Goal: Task Accomplishment & Management: Use online tool/utility

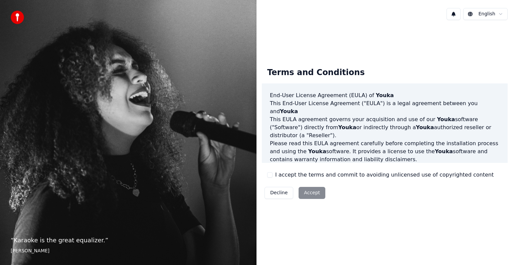
click at [270, 175] on button "I accept the terms and commit to avoiding unlicensed use of copyrighted content" at bounding box center [269, 174] width 5 height 5
click at [312, 195] on button "Accept" at bounding box center [312, 193] width 27 height 12
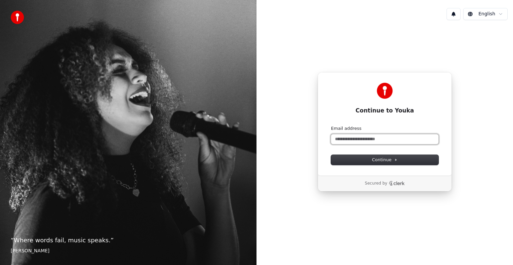
click at [376, 142] on input "Email address" at bounding box center [385, 139] width 108 height 10
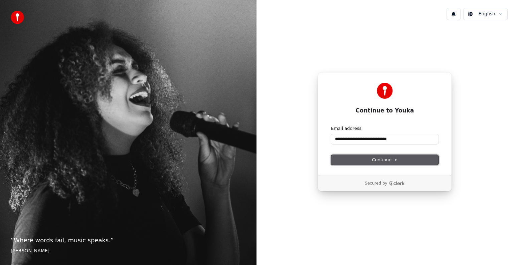
click at [367, 159] on button "Continue" at bounding box center [385, 160] width 108 height 10
type input "**********"
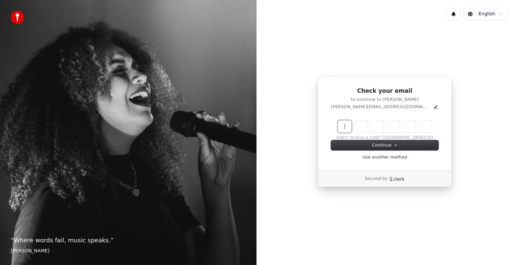
click at [344, 130] on input "Enter verification code" at bounding box center [391, 127] width 107 height 12
type input "******"
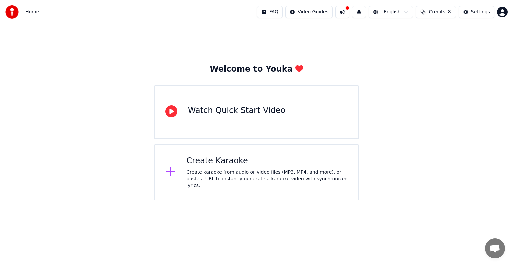
click at [201, 171] on div "Create karaoke from audio or video files (MP3, MP4, and more), or paste a URL t…" at bounding box center [266, 179] width 161 height 20
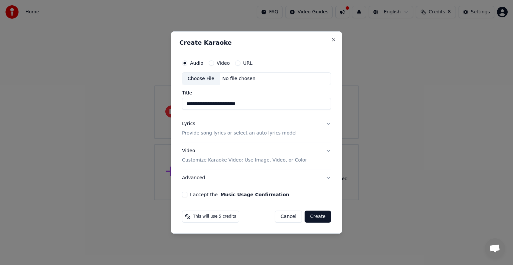
type input "**********"
click at [232, 133] on p "Provide song lyrics or select an auto lyrics model" at bounding box center [239, 133] width 115 height 7
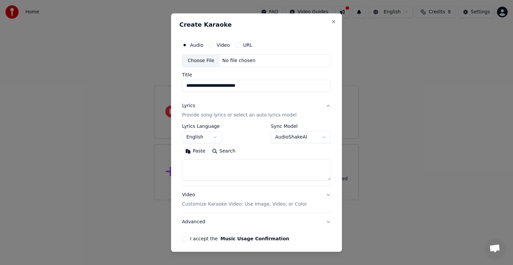
click at [213, 164] on textarea at bounding box center [256, 169] width 149 height 21
paste textarea "**********"
click at [213, 164] on textarea "**********" at bounding box center [256, 169] width 149 height 21
type textarea "*"
paste textarea "**********"
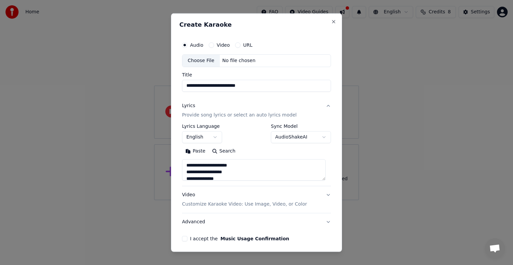
scroll to position [162, 0]
type textarea "**********"
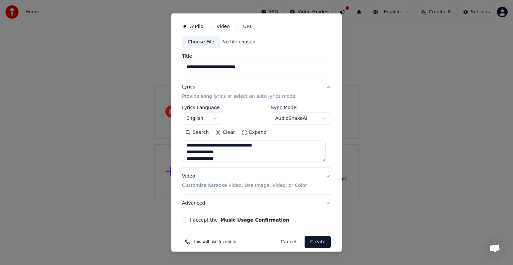
scroll to position [25, 0]
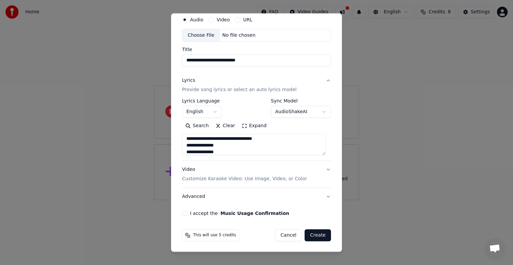
click at [186, 212] on button "I accept the Music Usage Confirmation" at bounding box center [184, 213] width 5 height 5
click at [283, 178] on p "Customize Karaoke Video: Use Image, Video, or Color" at bounding box center [244, 179] width 125 height 7
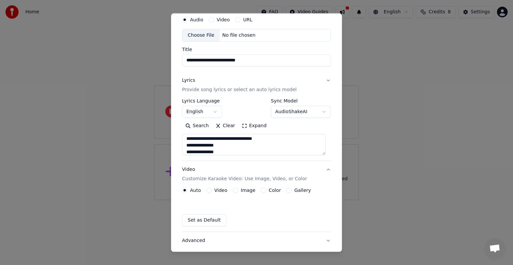
scroll to position [7, 0]
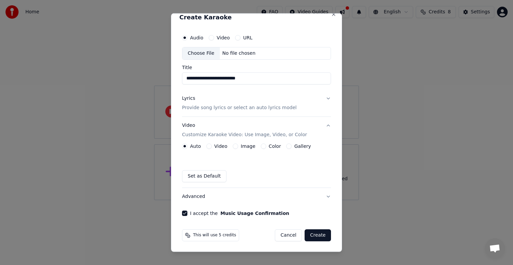
click at [219, 145] on label "Video" at bounding box center [220, 146] width 13 height 5
click at [212, 145] on button "Video" at bounding box center [208, 146] width 5 height 5
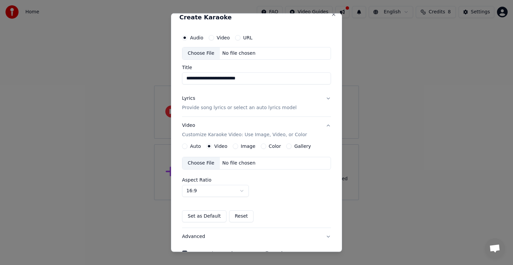
click at [249, 147] on label "Image" at bounding box center [248, 146] width 15 height 5
click at [238, 147] on button "Image" at bounding box center [235, 146] width 5 height 5
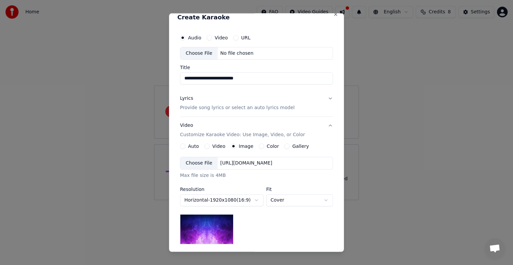
click at [208, 220] on img at bounding box center [206, 229] width 53 height 30
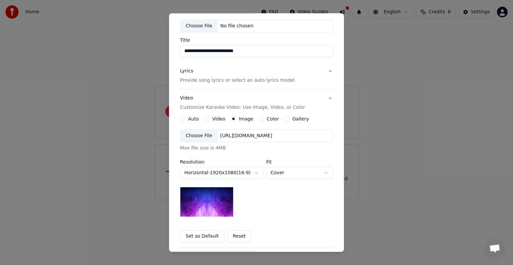
scroll to position [33, 0]
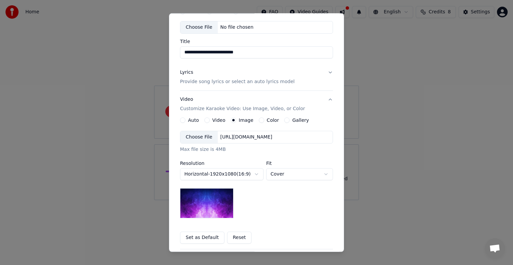
click at [292, 120] on label "Gallery" at bounding box center [300, 120] width 17 height 5
click at [286, 120] on button "Gallery" at bounding box center [286, 120] width 5 height 5
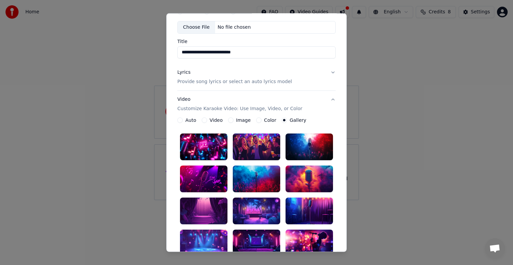
click at [256, 121] on button "Color" at bounding box center [258, 120] width 5 height 5
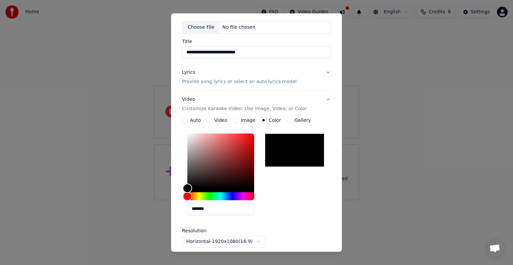
click at [249, 120] on label "Image" at bounding box center [248, 120] width 15 height 5
click at [238, 120] on button "Image" at bounding box center [235, 120] width 5 height 5
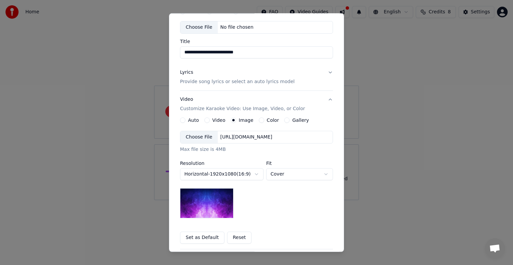
click at [213, 212] on img at bounding box center [206, 203] width 53 height 30
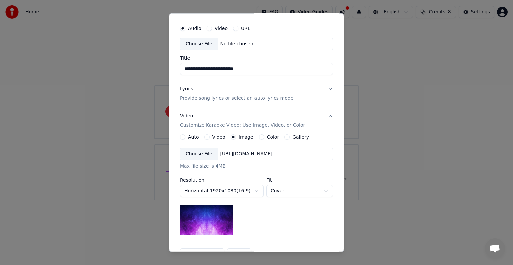
scroll to position [8, 0]
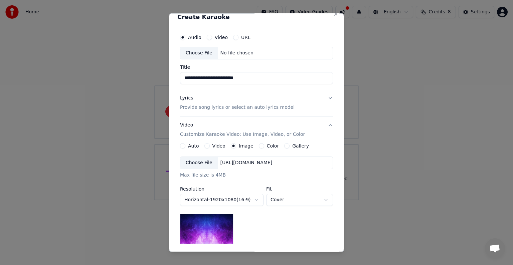
click at [223, 56] on div "Choose File No file chosen" at bounding box center [256, 53] width 153 height 13
type input "**********"
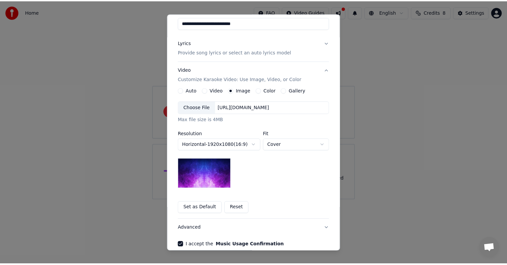
scroll to position [95, 0]
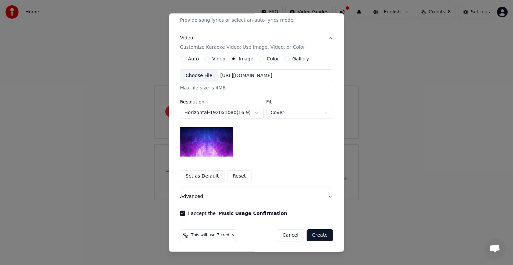
click at [318, 238] on button "Create" at bounding box center [320, 236] width 26 height 12
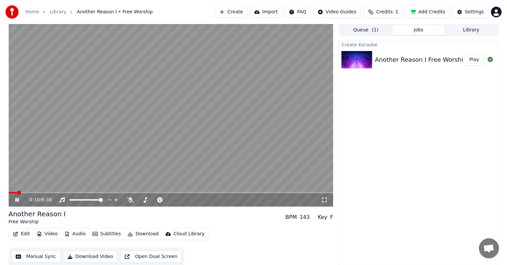
scroll to position [0, 0]
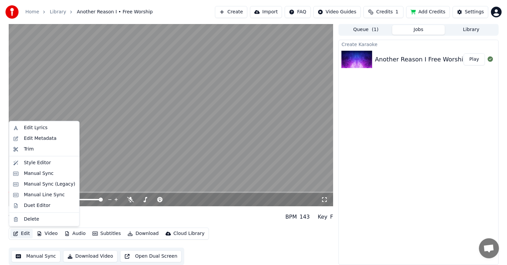
click at [21, 232] on button "Edit" at bounding box center [21, 233] width 22 height 9
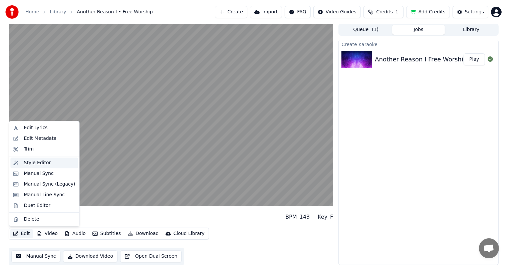
click at [39, 166] on div "Style Editor" at bounding box center [37, 163] width 27 height 7
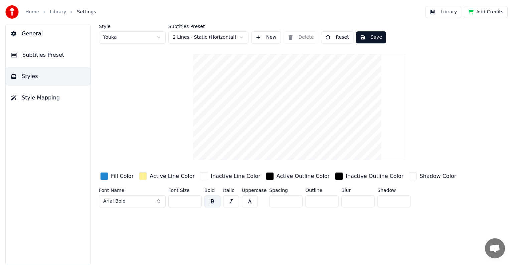
click at [53, 102] on button "Style Mapping" at bounding box center [48, 98] width 85 height 19
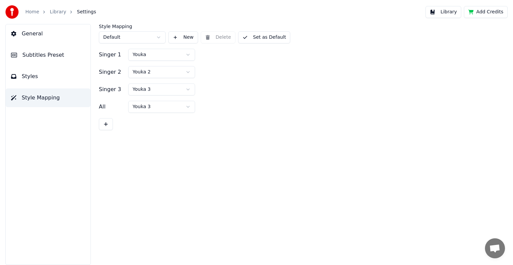
click at [53, 53] on span "Subtitles Preset" at bounding box center [43, 55] width 42 height 8
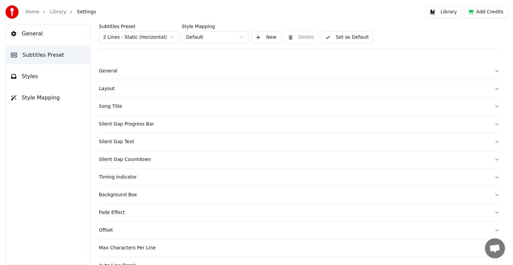
click at [39, 36] on span "General" at bounding box center [32, 34] width 21 height 8
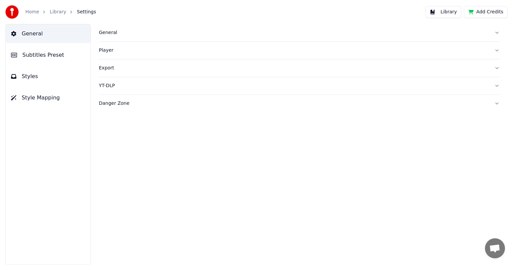
click at [22, 75] on span "Styles" at bounding box center [30, 76] width 16 height 8
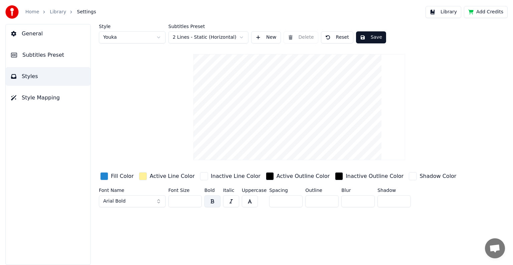
click at [57, 13] on link "Library" at bounding box center [58, 12] width 16 height 7
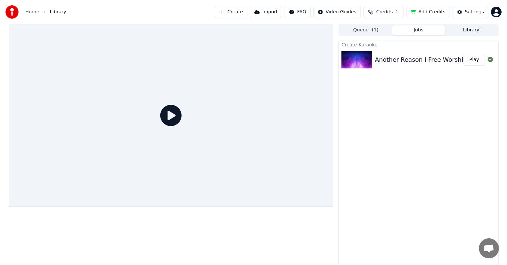
click at [404, 56] on div "Another Reason I Free Worship" at bounding box center [421, 59] width 92 height 9
click at [358, 62] on img at bounding box center [357, 59] width 31 height 17
click at [176, 112] on icon at bounding box center [170, 115] width 21 height 21
click at [358, 55] on img at bounding box center [357, 59] width 31 height 17
click at [471, 60] on button "Play" at bounding box center [474, 60] width 21 height 12
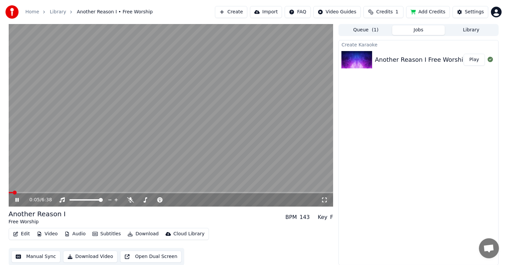
click at [17, 200] on icon at bounding box center [16, 200] width 3 height 4
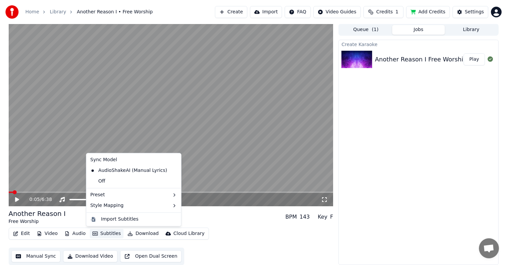
click at [98, 233] on button "Subtitles" at bounding box center [107, 233] width 34 height 9
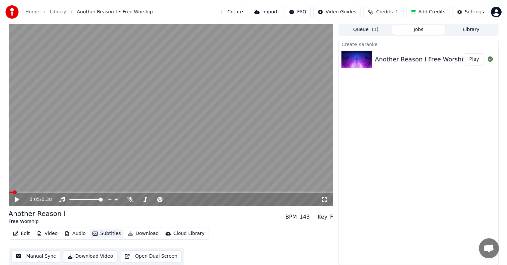
click at [98, 233] on button "Subtitles" at bounding box center [107, 233] width 34 height 9
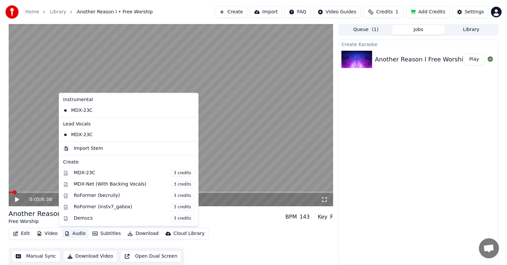
click at [73, 233] on button "Audio" at bounding box center [75, 233] width 27 height 9
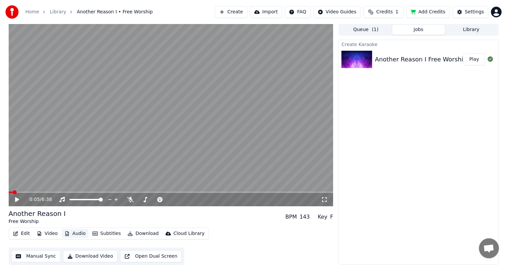
click at [73, 233] on button "Audio" at bounding box center [75, 233] width 27 height 9
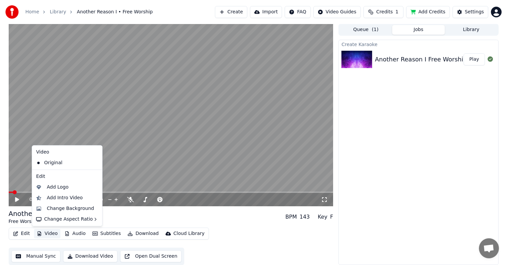
click at [43, 235] on button "Video" at bounding box center [47, 233] width 26 height 9
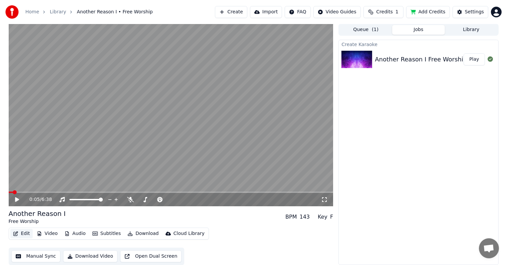
click at [26, 234] on button "Edit" at bounding box center [21, 233] width 22 height 9
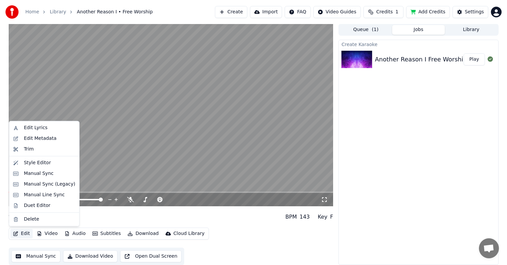
click at [21, 235] on button "Edit" at bounding box center [21, 233] width 22 height 9
click at [45, 193] on div "Manual Line Sync" at bounding box center [44, 195] width 41 height 7
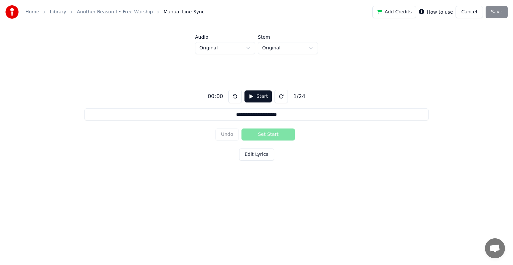
click at [250, 98] on button "Start" at bounding box center [258, 97] width 27 height 12
click at [272, 137] on button "Set Start" at bounding box center [268, 135] width 53 height 12
click at [278, 99] on button at bounding box center [282, 96] width 13 height 13
click at [252, 100] on button "Pause" at bounding box center [258, 97] width 30 height 12
click at [252, 100] on button "Start" at bounding box center [258, 97] width 27 height 12
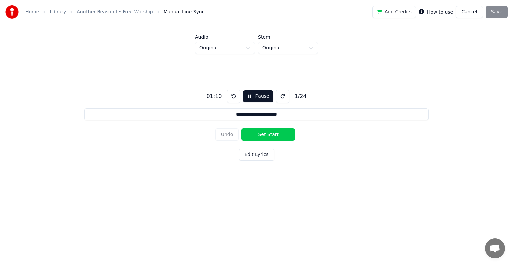
click at [493, 12] on div "Add Credits How to use Cancel Save" at bounding box center [440, 12] width 135 height 12
click at [501, 16] on div "Add Credits How to use Cancel Save" at bounding box center [440, 12] width 135 height 12
click at [241, 47] on html "**********" at bounding box center [256, 102] width 513 height 204
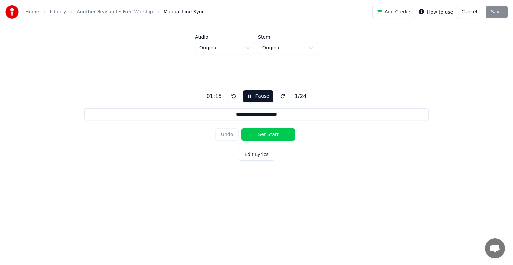
click at [272, 48] on html "**********" at bounding box center [256, 102] width 513 height 204
click at [254, 156] on button "Edit Lyrics" at bounding box center [256, 155] width 35 height 12
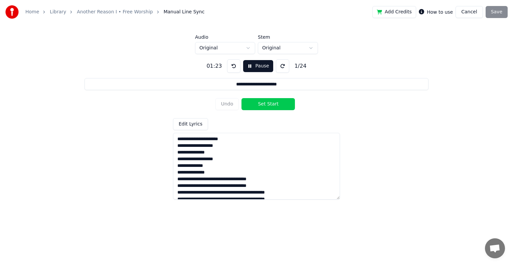
scroll to position [79, 0]
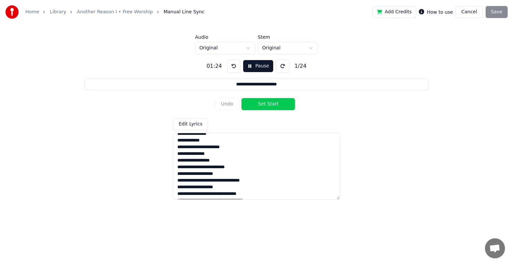
click at [496, 14] on div "Add Credits How to use Cancel Save" at bounding box center [440, 12] width 135 height 12
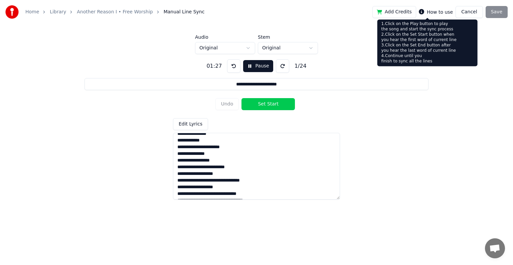
click at [433, 15] on div "How to use" at bounding box center [436, 12] width 34 height 8
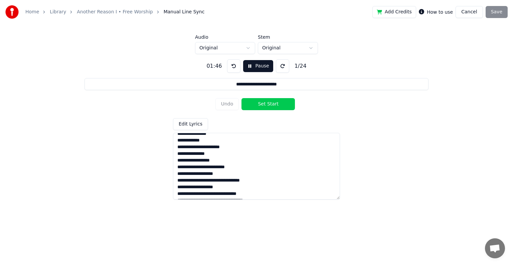
click at [259, 67] on button "Pause" at bounding box center [258, 66] width 30 height 12
click at [136, 14] on link "Another Reason I • Free Worship" at bounding box center [115, 12] width 76 height 7
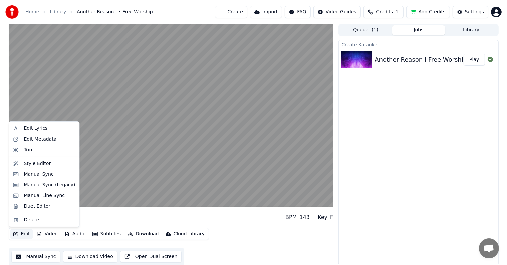
click at [27, 233] on button "Edit" at bounding box center [21, 234] width 22 height 9
click at [40, 184] on div "Manual Sync (Legacy)" at bounding box center [49, 185] width 51 height 7
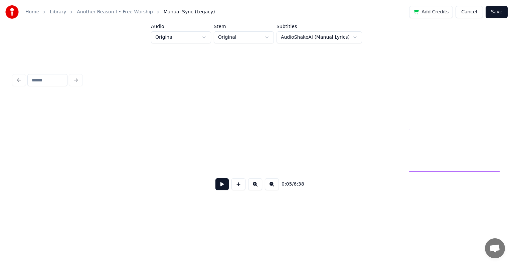
click at [221, 188] on button at bounding box center [221, 184] width 13 height 12
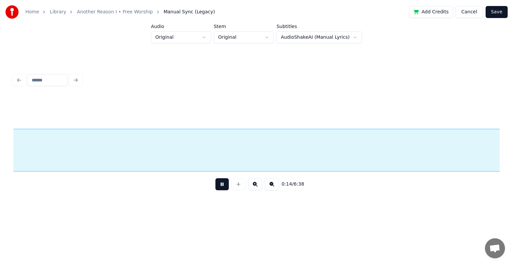
scroll to position [0, 974]
click at [225, 189] on button at bounding box center [221, 184] width 13 height 12
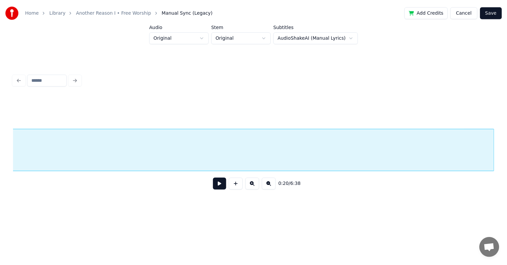
scroll to position [0, 397]
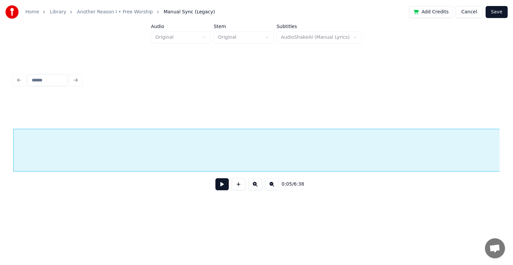
click at [126, 12] on link "Another Reason I • Free Worship" at bounding box center [115, 12] width 76 height 7
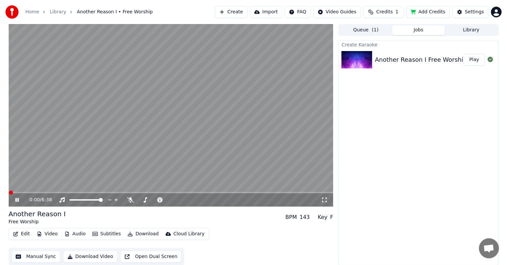
click at [24, 232] on button "Edit" at bounding box center [21, 234] width 22 height 9
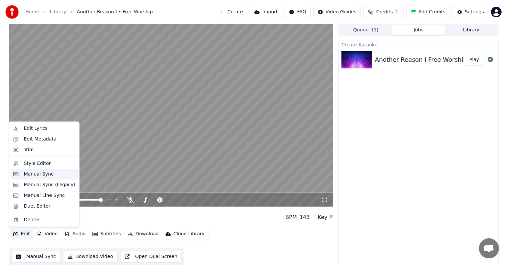
click at [39, 178] on div "Manual Sync" at bounding box center [43, 174] width 67 height 11
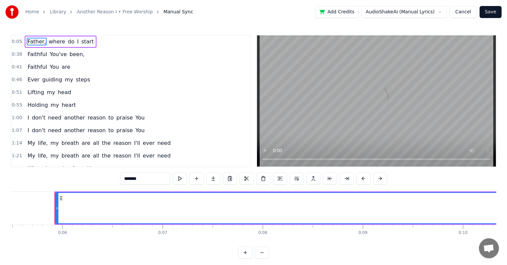
scroll to position [0, 560]
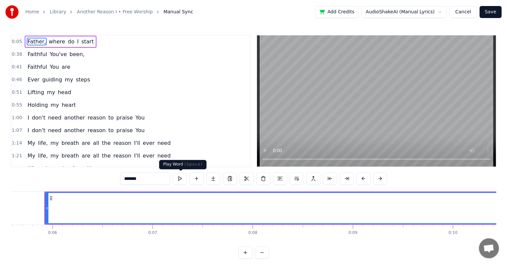
click at [181, 179] on button at bounding box center [180, 179] width 14 height 12
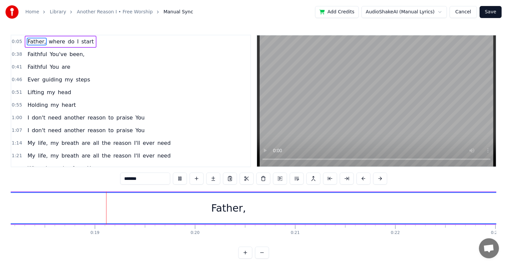
scroll to position [0, 1833]
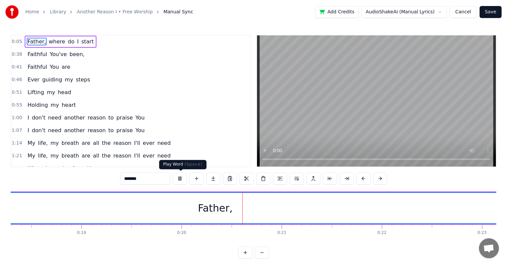
click at [183, 184] on button at bounding box center [180, 179] width 14 height 12
click at [182, 180] on button at bounding box center [180, 179] width 14 height 12
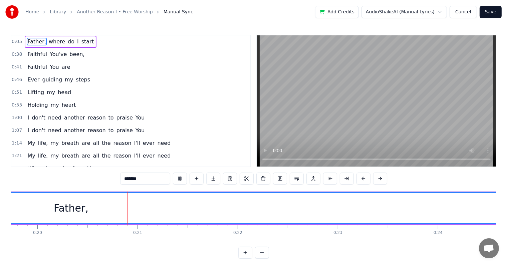
scroll to position [0, 1991]
click at [341, 215] on div "Father," at bounding box center [58, 208] width 2887 height 30
click at [51, 210] on div "Father," at bounding box center [58, 208] width 35 height 15
click at [46, 210] on div "Father," at bounding box center [58, 208] width 35 height 15
click at [43, 210] on div "Father," at bounding box center [58, 208] width 2887 height 30
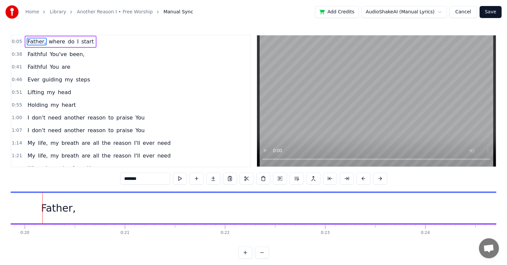
scroll to position [0, 1989]
click at [48, 210] on div "Father," at bounding box center [60, 208] width 35 height 15
click at [43, 208] on div "Father," at bounding box center [60, 208] width 2887 height 30
click at [147, 180] on input "*******" at bounding box center [145, 179] width 50 height 12
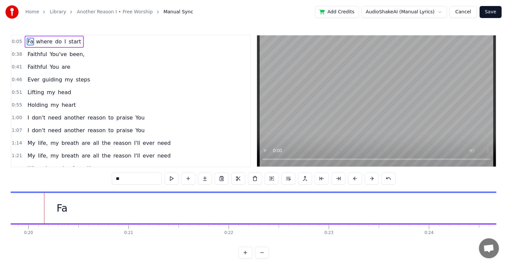
type input "*"
click at [174, 177] on button at bounding box center [172, 179] width 14 height 12
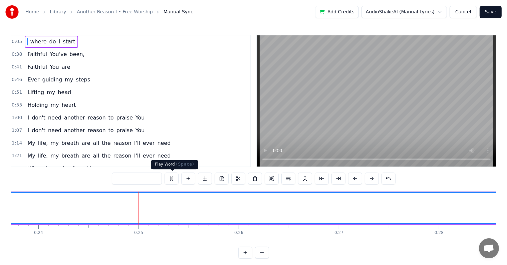
scroll to position [0, 2404]
click at [169, 181] on button at bounding box center [172, 179] width 14 height 12
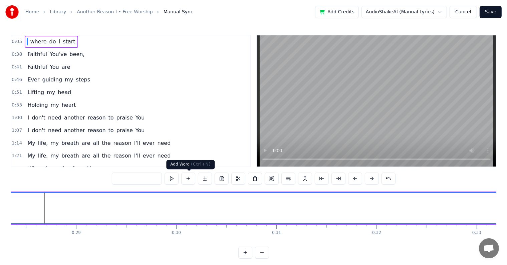
click at [185, 179] on button at bounding box center [188, 179] width 14 height 12
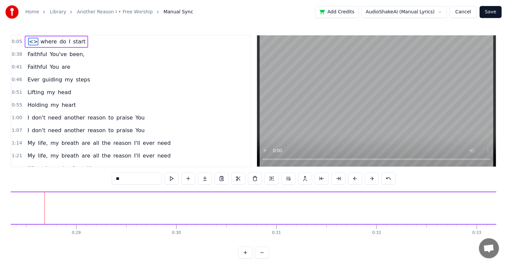
click at [32, 41] on span "<>" at bounding box center [33, 42] width 10 height 8
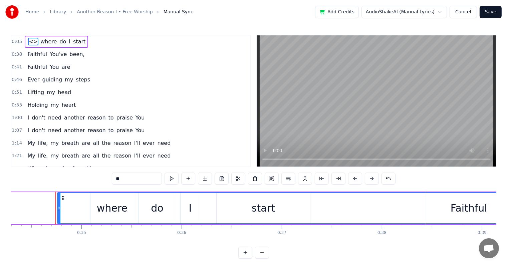
scroll to position [0, 3448]
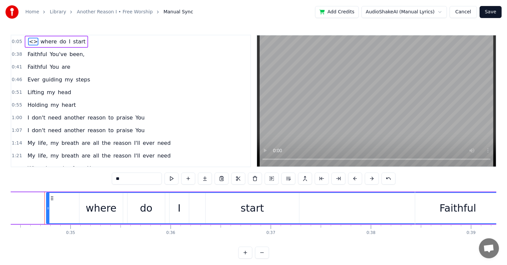
click at [31, 40] on span "<>" at bounding box center [33, 42] width 10 height 8
drag, startPoint x: 47, startPoint y: 209, endPoint x: 8, endPoint y: 210, distance: 38.8
click at [8, 210] on div "Home Library Another Reason I • Free Worship Manual Sync Add Credits AudioShake…" at bounding box center [253, 129] width 507 height 259
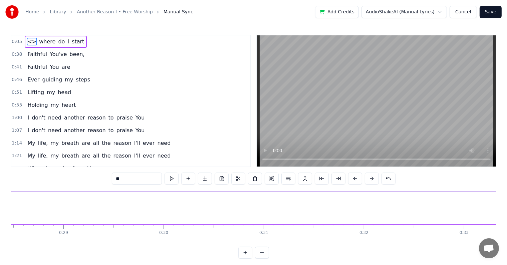
scroll to position [0, 2899]
click at [116, 13] on link "Another Reason I • Free Worship" at bounding box center [115, 12] width 76 height 7
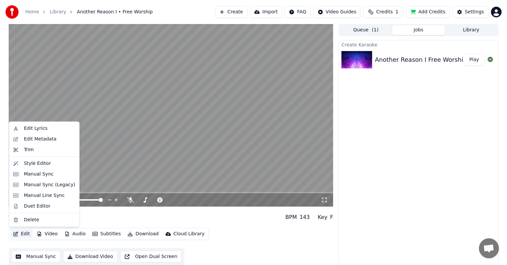
click at [27, 234] on button "Edit" at bounding box center [21, 234] width 22 height 9
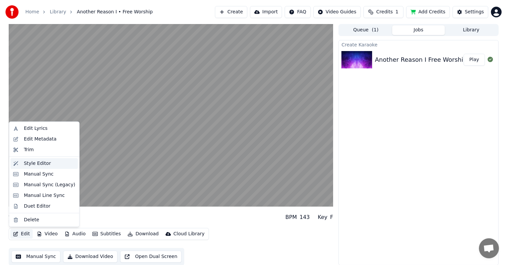
click at [49, 165] on div "Style Editor" at bounding box center [49, 163] width 51 height 7
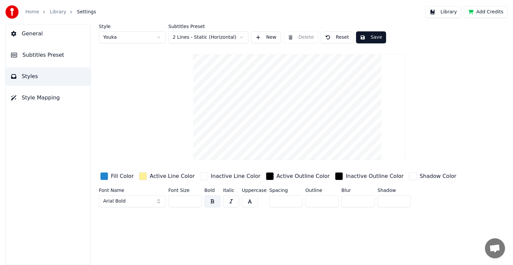
click at [44, 99] on span "Style Mapping" at bounding box center [41, 98] width 38 height 8
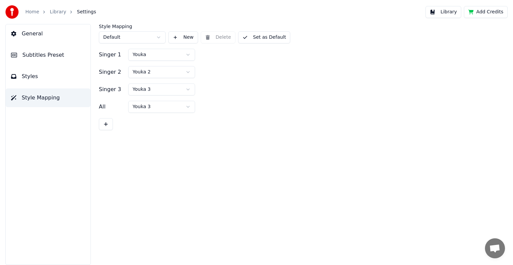
click at [44, 99] on span "Style Mapping" at bounding box center [41, 98] width 38 height 8
click at [56, 49] on button "Subtitles Preset" at bounding box center [48, 55] width 85 height 19
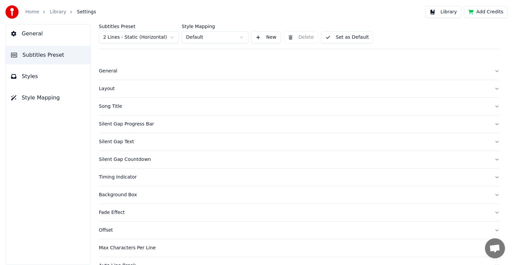
click at [53, 37] on button "General" at bounding box center [48, 33] width 85 height 19
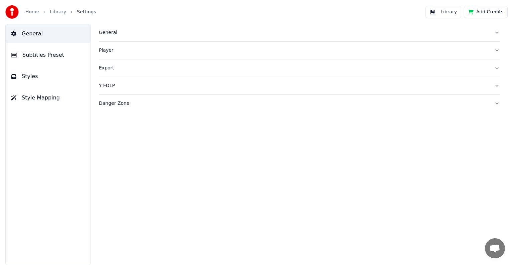
click at [59, 13] on link "Library" at bounding box center [58, 12] width 16 height 7
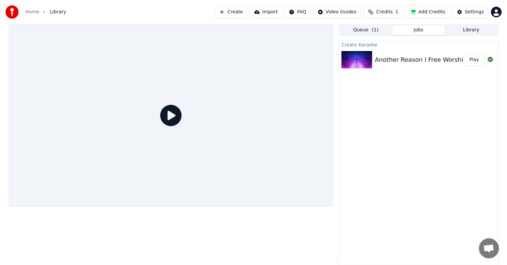
click at [174, 114] on icon at bounding box center [170, 115] width 21 height 21
click at [160, 114] on icon at bounding box center [170, 115] width 21 height 21
click at [174, 115] on icon at bounding box center [170, 115] width 21 height 21
click at [475, 62] on button "Play" at bounding box center [474, 60] width 21 height 12
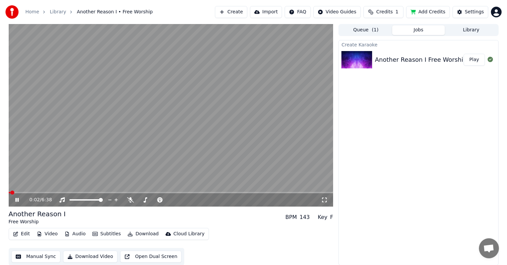
click at [76, 181] on video at bounding box center [171, 115] width 325 height 183
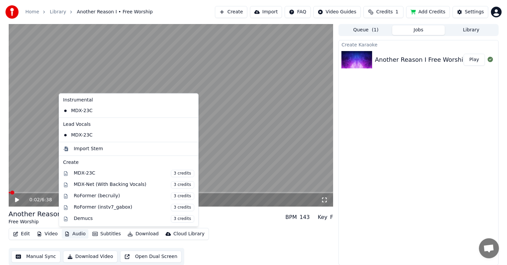
click at [76, 233] on button "Audio" at bounding box center [75, 234] width 27 height 9
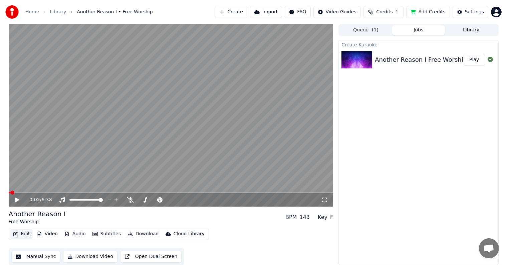
click at [24, 233] on button "Edit" at bounding box center [21, 234] width 22 height 9
click at [24, 235] on button "Edit" at bounding box center [21, 234] width 22 height 9
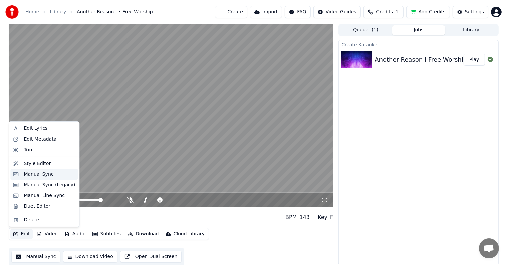
click at [32, 174] on div "Manual Sync" at bounding box center [39, 174] width 30 height 7
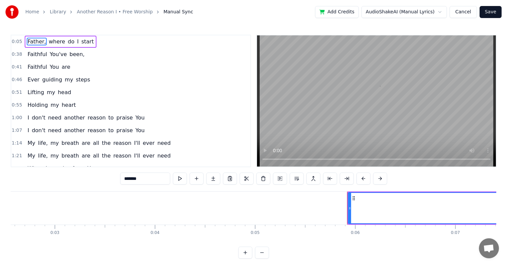
scroll to position [0, 560]
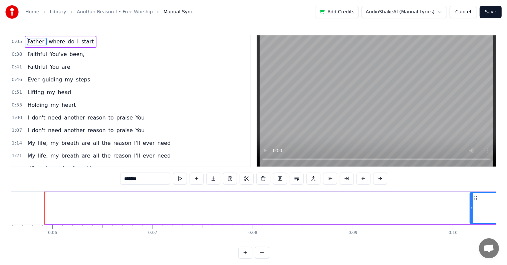
drag, startPoint x: 47, startPoint y: 208, endPoint x: 483, endPoint y: 226, distance: 436.3
click at [483, 226] on div "Father, where do I start Faithful You've been, Faithful You are Ever guiding my…" at bounding box center [254, 216] width 486 height 50
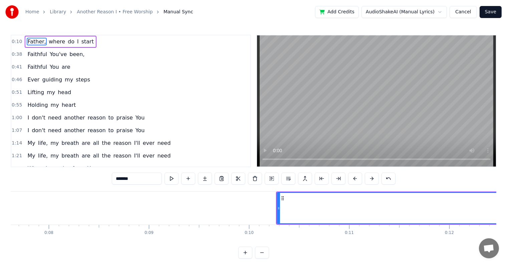
scroll to position [0, 696]
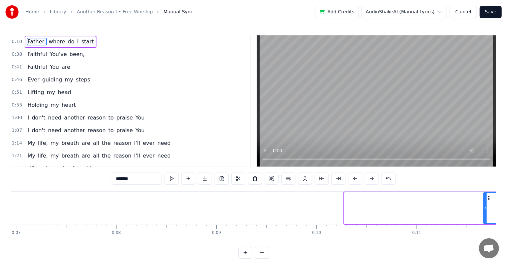
drag, startPoint x: 345, startPoint y: 208, endPoint x: 484, endPoint y: 215, distance: 139.5
click at [484, 215] on div at bounding box center [485, 208] width 3 height 30
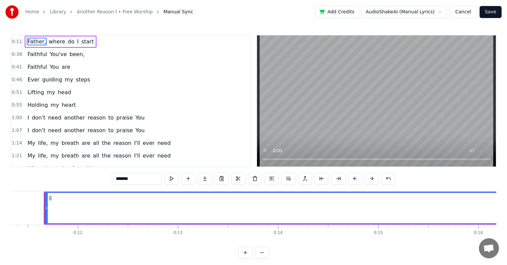
scroll to position [0, 1136]
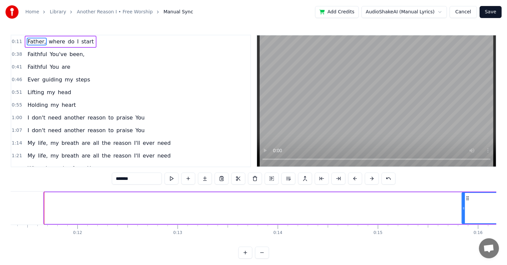
drag, startPoint x: 46, startPoint y: 209, endPoint x: 477, endPoint y: 212, distance: 430.7
click at [465, 212] on div at bounding box center [464, 208] width 3 height 30
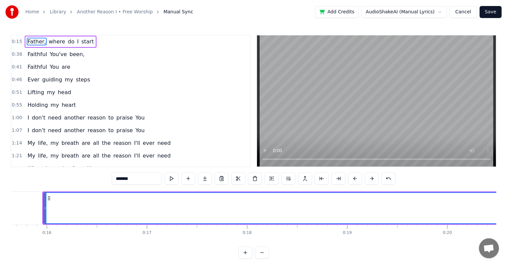
scroll to position [0, 1568]
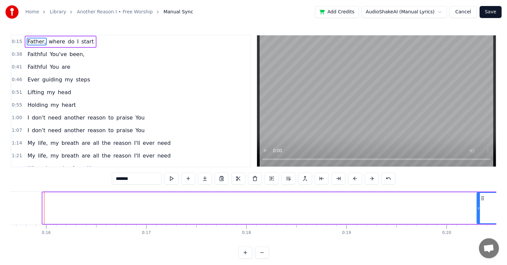
drag, startPoint x: 43, startPoint y: 207, endPoint x: 478, endPoint y: 199, distance: 435.4
click at [478, 199] on div at bounding box center [479, 208] width 3 height 30
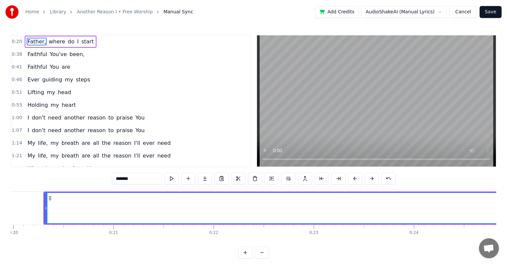
scroll to position [0, 2002]
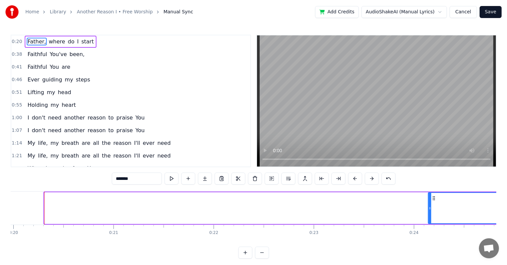
drag, startPoint x: 45, startPoint y: 208, endPoint x: 430, endPoint y: 226, distance: 384.6
click at [430, 226] on div "Father, where do I start Faithful You've been, Faithful You are Ever guiding my…" at bounding box center [254, 216] width 486 height 50
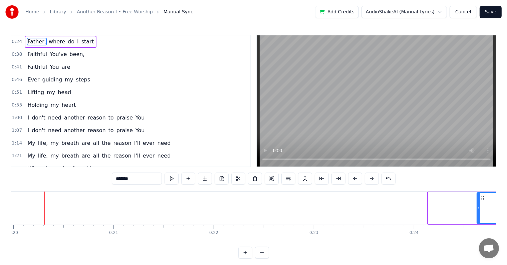
drag, startPoint x: 430, startPoint y: 206, endPoint x: 478, endPoint y: 209, distance: 48.9
click at [478, 209] on icon at bounding box center [479, 208] width 3 height 5
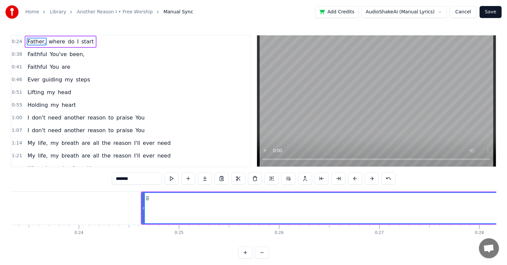
scroll to position [0, 2436]
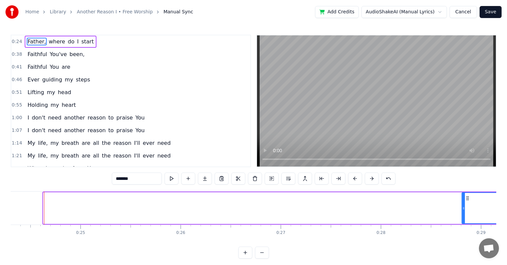
drag, startPoint x: 43, startPoint y: 208, endPoint x: 462, endPoint y: 210, distance: 419.0
click at [463, 210] on icon at bounding box center [464, 208] width 3 height 5
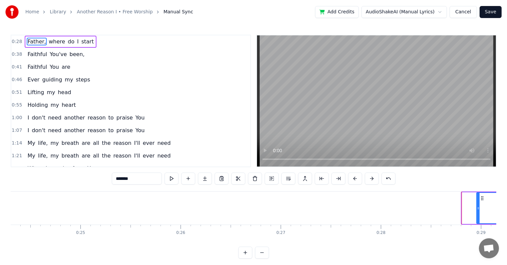
drag, startPoint x: 462, startPoint y: 210, endPoint x: 477, endPoint y: 212, distance: 14.8
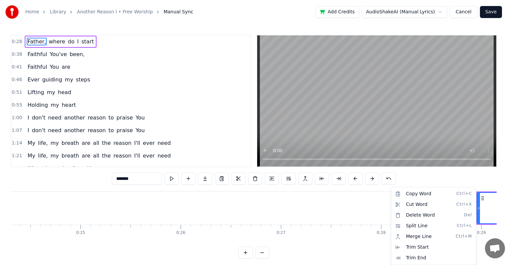
click at [489, 211] on html "Home Library Another Reason I • Free Worship Manual Sync Add Credits AudioShake…" at bounding box center [256, 135] width 513 height 270
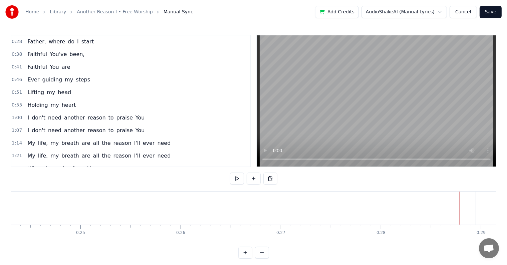
drag, startPoint x: 44, startPoint y: 209, endPoint x: 62, endPoint y: 212, distance: 18.4
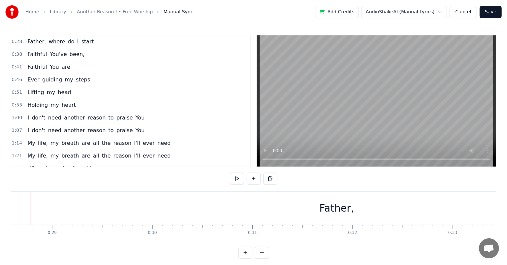
scroll to position [0, 2851]
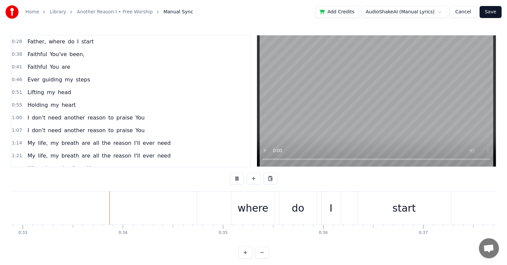
scroll to position [0, 3295]
click at [197, 212] on div "Father, where do I start" at bounding box center [34, 208] width 837 height 33
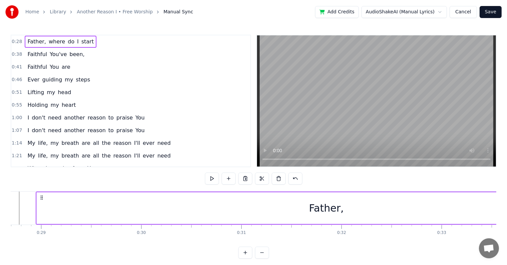
scroll to position [0, 2786]
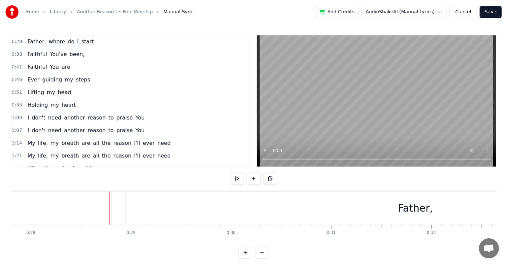
click at [127, 213] on div "Father," at bounding box center [416, 208] width 580 height 33
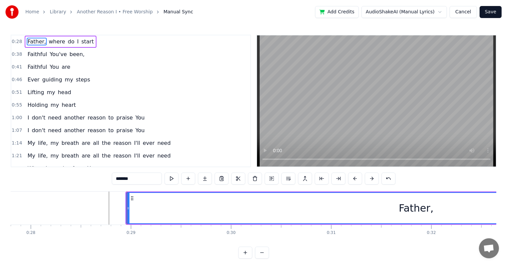
click at [131, 198] on circle at bounding box center [131, 198] width 0 height 0
drag, startPoint x: 131, startPoint y: 198, endPoint x: 113, endPoint y: 197, distance: 17.7
click at [113, 197] on icon at bounding box center [113, 198] width 5 height 5
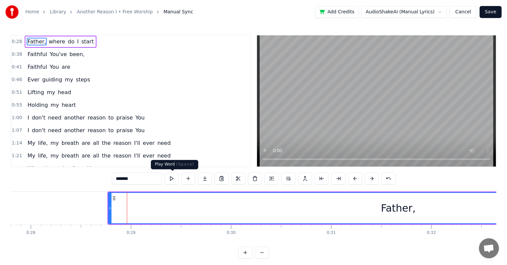
click at [173, 176] on button at bounding box center [172, 179] width 14 height 12
click at [179, 217] on div "Father," at bounding box center [398, 208] width 579 height 30
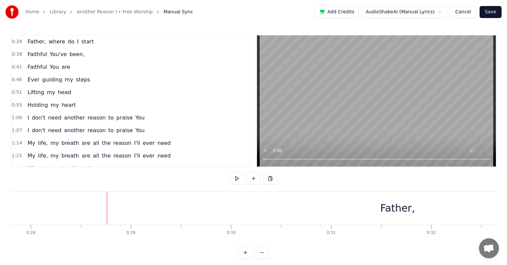
drag, startPoint x: 107, startPoint y: 210, endPoint x: 133, endPoint y: 210, distance: 26.4
click at [132, 206] on div "Father," at bounding box center [398, 208] width 580 height 33
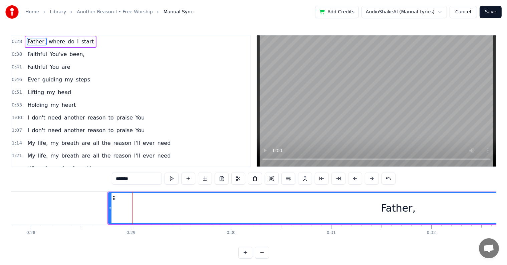
drag, startPoint x: 132, startPoint y: 205, endPoint x: 152, endPoint y: 208, distance: 20.5
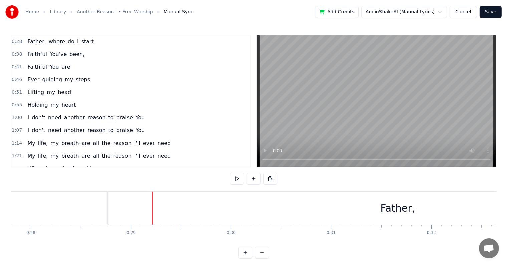
click at [152, 208] on div at bounding box center [152, 208] width 0 height 33
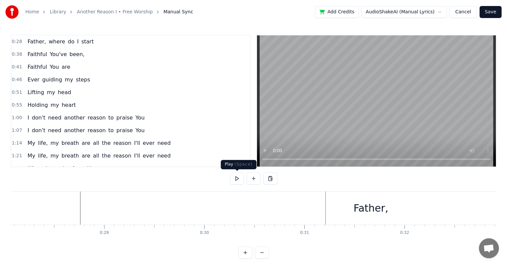
click at [233, 181] on button at bounding box center [237, 179] width 14 height 12
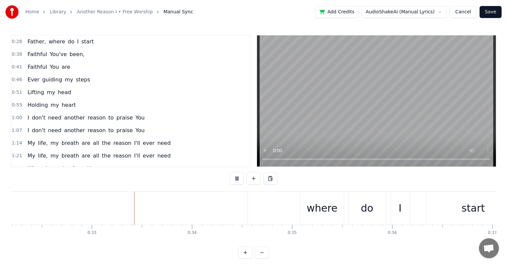
scroll to position [0, 3248]
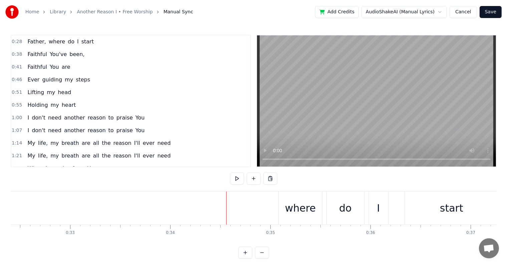
drag, startPoint x: 227, startPoint y: 215, endPoint x: 154, endPoint y: 206, distance: 74.1
click at [154, 206] on div "Father, where do I start" at bounding box center [73, 208] width 855 height 33
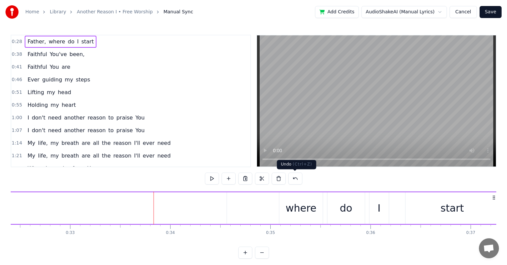
click at [293, 182] on button at bounding box center [296, 179] width 14 height 12
click at [291, 179] on button at bounding box center [287, 179] width 14 height 12
drag, startPoint x: 154, startPoint y: 214, endPoint x: 79, endPoint y: 213, distance: 74.8
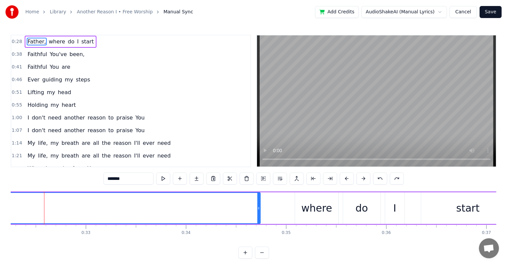
scroll to position [0, 3232]
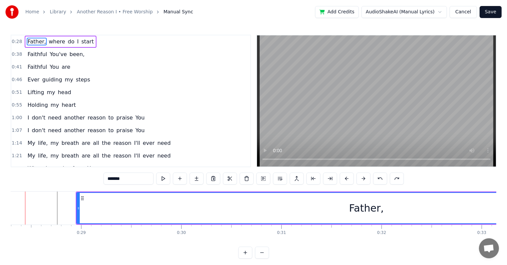
scroll to position [0, 2817]
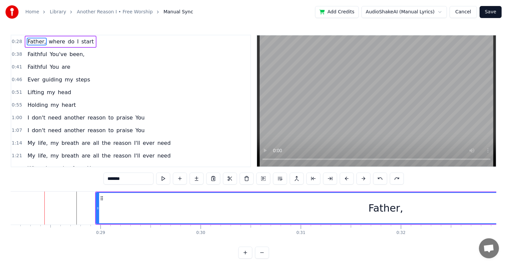
click at [365, 211] on div "Father," at bounding box center [386, 208] width 579 height 30
click at [371, 212] on div "Father," at bounding box center [386, 208] width 35 height 15
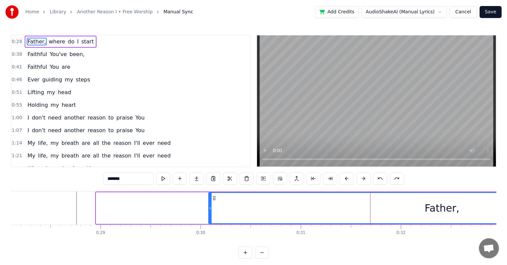
drag, startPoint x: 98, startPoint y: 208, endPoint x: 210, endPoint y: 210, distance: 112.6
click at [210, 210] on icon at bounding box center [210, 208] width 3 height 5
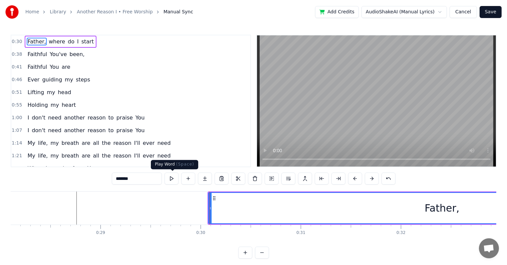
click at [171, 178] on button at bounding box center [172, 179] width 14 height 12
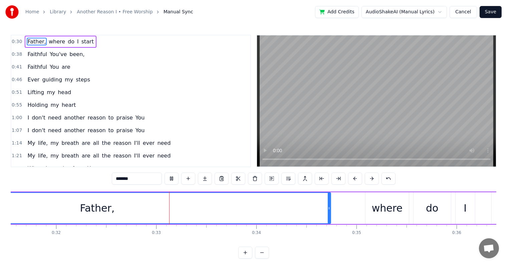
scroll to position [0, 3238]
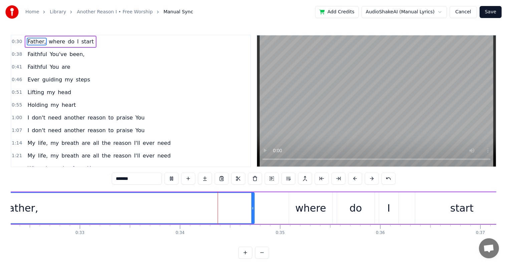
click at [171, 178] on button at bounding box center [172, 179] width 14 height 12
drag, startPoint x: 124, startPoint y: 223, endPoint x: 58, endPoint y: 224, distance: 65.8
click at [58, 224] on div "Father," at bounding box center [21, 208] width 468 height 32
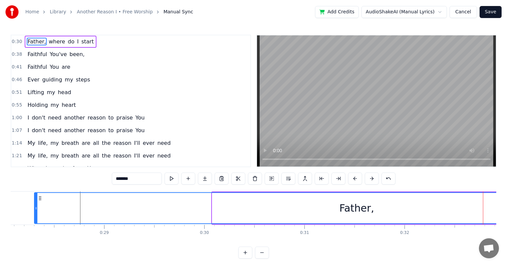
drag, startPoint x: 213, startPoint y: 211, endPoint x: 33, endPoint y: 208, distance: 180.1
click at [35, 208] on div at bounding box center [36, 208] width 3 height 30
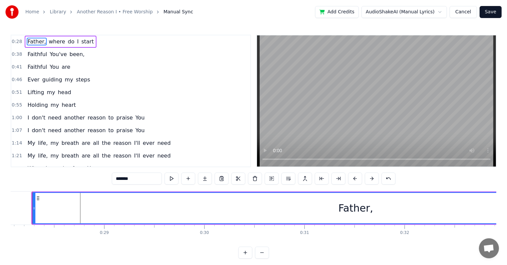
scroll to position [0, 2801]
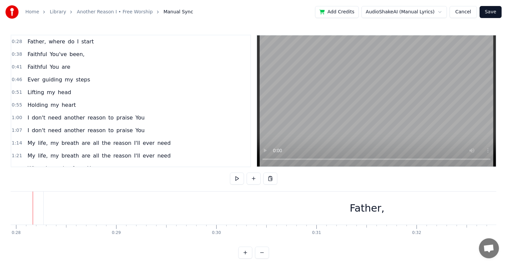
scroll to position [0, 2789]
click at [68, 208] on div "Father," at bounding box center [378, 208] width 647 height 33
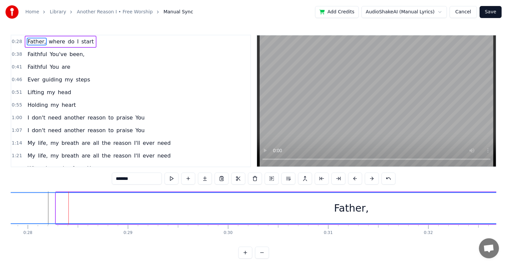
drag, startPoint x: 56, startPoint y: 208, endPoint x: 0, endPoint y: 205, distance: 56.2
click at [0, 205] on div "Home Library Another Reason I • Free Worship Manual Sync Add Credits AudioShake…" at bounding box center [253, 129] width 507 height 259
click at [68, 207] on div at bounding box center [68, 208] width 0 height 33
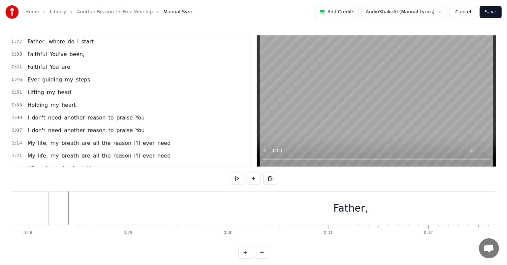
click at [67, 207] on div "Father," at bounding box center [351, 208] width 704 height 33
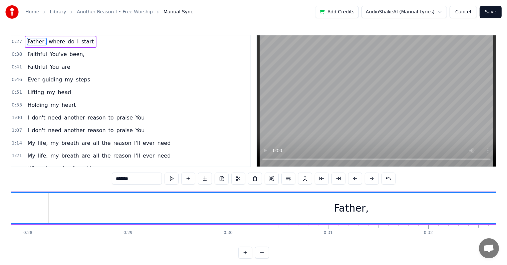
click at [76, 208] on div "Father," at bounding box center [351, 208] width 703 height 30
drag, startPoint x: 76, startPoint y: 208, endPoint x: 45, endPoint y: 206, distance: 31.2
click at [45, 206] on div "Father," at bounding box center [351, 208] width 703 height 30
click at [30, 207] on div "Father," at bounding box center [351, 208] width 703 height 30
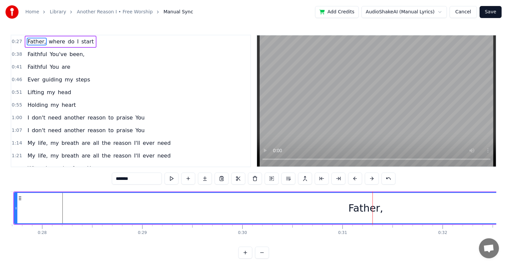
drag, startPoint x: 372, startPoint y: 216, endPoint x: 135, endPoint y: 209, distance: 237.0
click at [141, 209] on div "Father," at bounding box center [366, 208] width 703 height 30
click at [132, 210] on div "Father," at bounding box center [366, 208] width 703 height 30
click at [60, 211] on div "Father," at bounding box center [366, 208] width 703 height 30
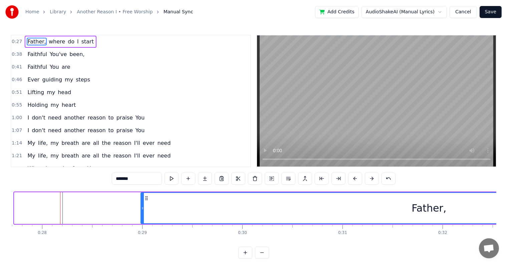
drag, startPoint x: 16, startPoint y: 206, endPoint x: 143, endPoint y: 203, distance: 126.7
click at [143, 203] on div at bounding box center [142, 208] width 3 height 30
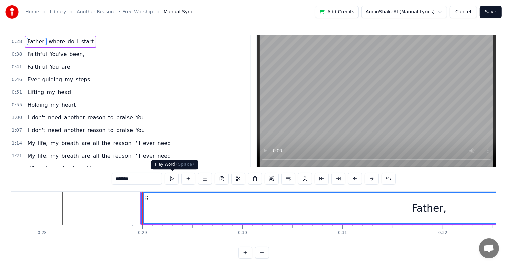
click at [175, 179] on button at bounding box center [172, 179] width 14 height 12
click at [175, 180] on button at bounding box center [172, 179] width 14 height 12
click at [467, 13] on button "Cancel" at bounding box center [463, 12] width 27 height 12
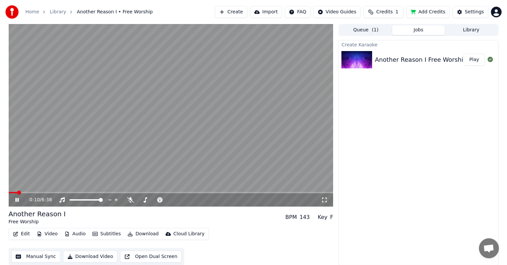
scroll to position [0, 0]
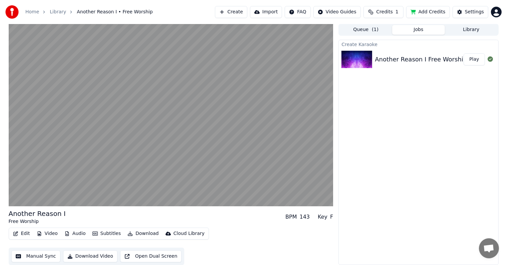
click at [27, 234] on button "Edit" at bounding box center [21, 233] width 22 height 9
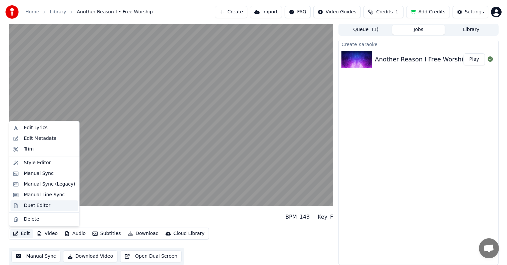
click at [37, 207] on div "Duet Editor" at bounding box center [37, 205] width 27 height 7
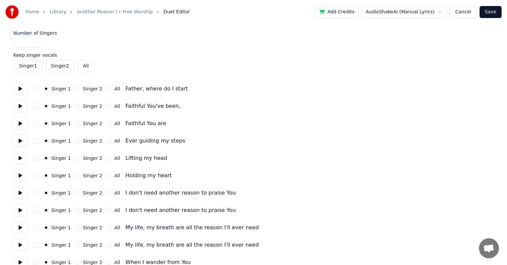
click at [127, 10] on link "Another Reason I • Free Worship" at bounding box center [115, 12] width 76 height 7
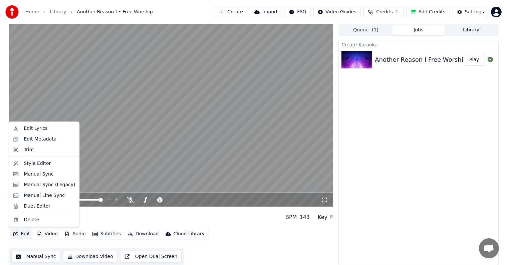
click at [21, 236] on button "Edit" at bounding box center [21, 234] width 22 height 9
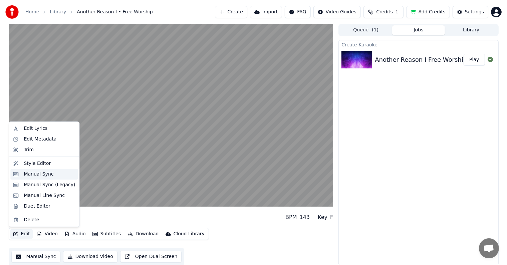
click at [37, 173] on div "Manual Sync" at bounding box center [39, 174] width 30 height 7
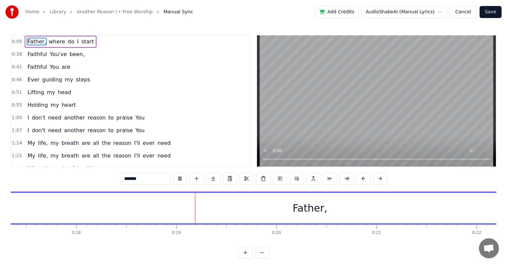
scroll to position [0, 1832]
